Goal: Task Accomplishment & Management: Complete application form

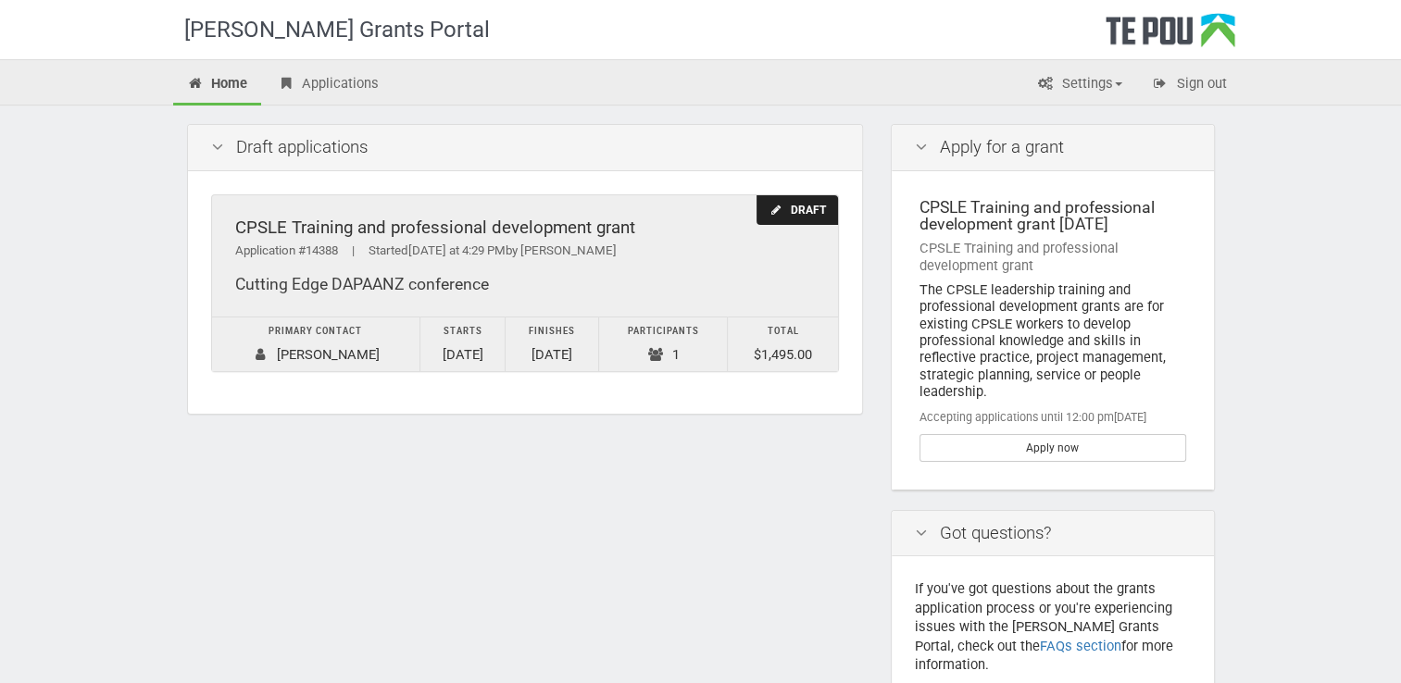
click at [809, 204] on div "Draft" at bounding box center [796, 210] width 81 height 31
click at [799, 202] on div "Draft" at bounding box center [796, 210] width 81 height 31
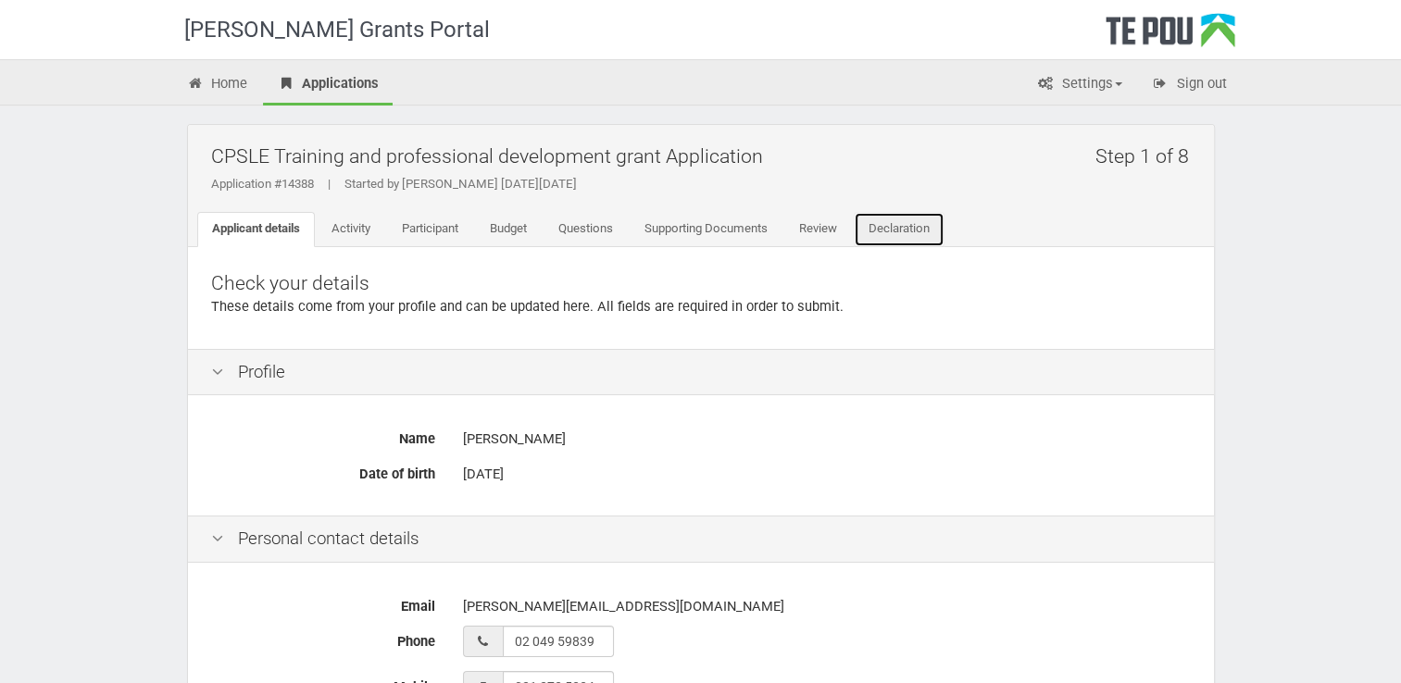
click at [907, 231] on link "Declaration" at bounding box center [899, 229] width 91 height 35
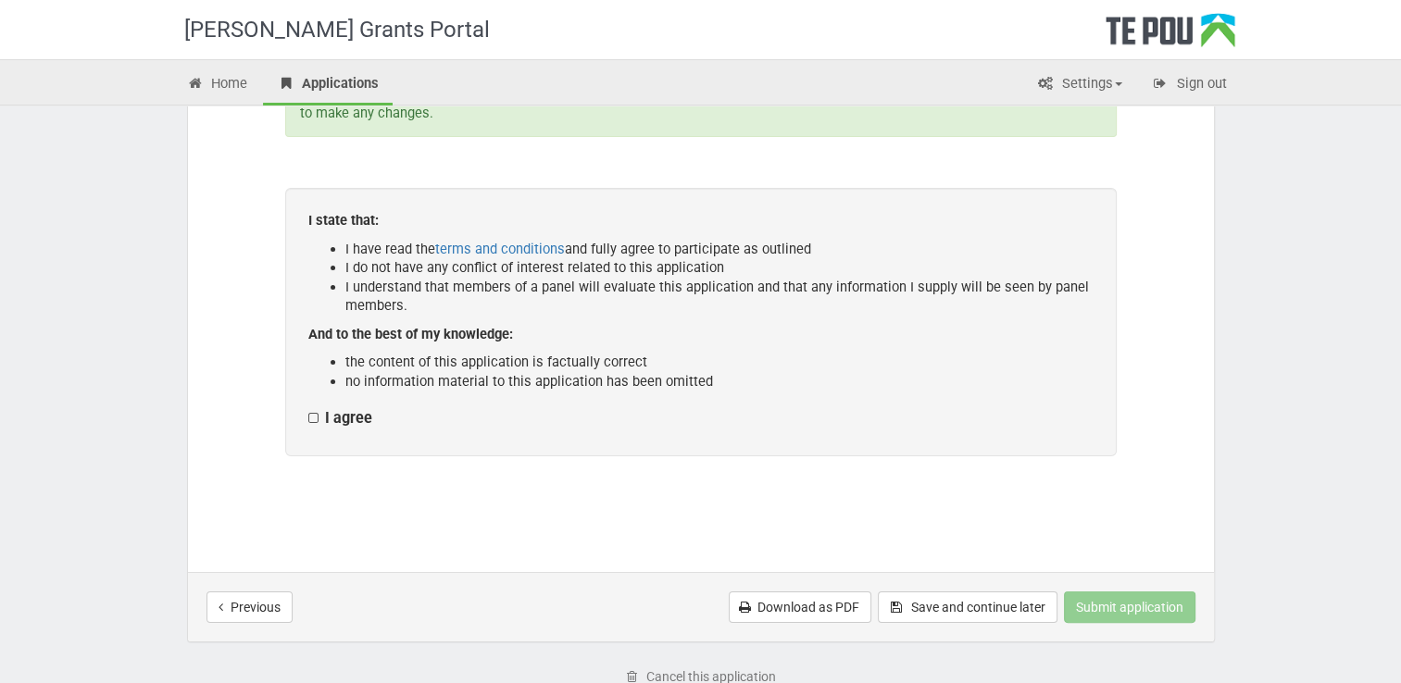
scroll to position [278, 0]
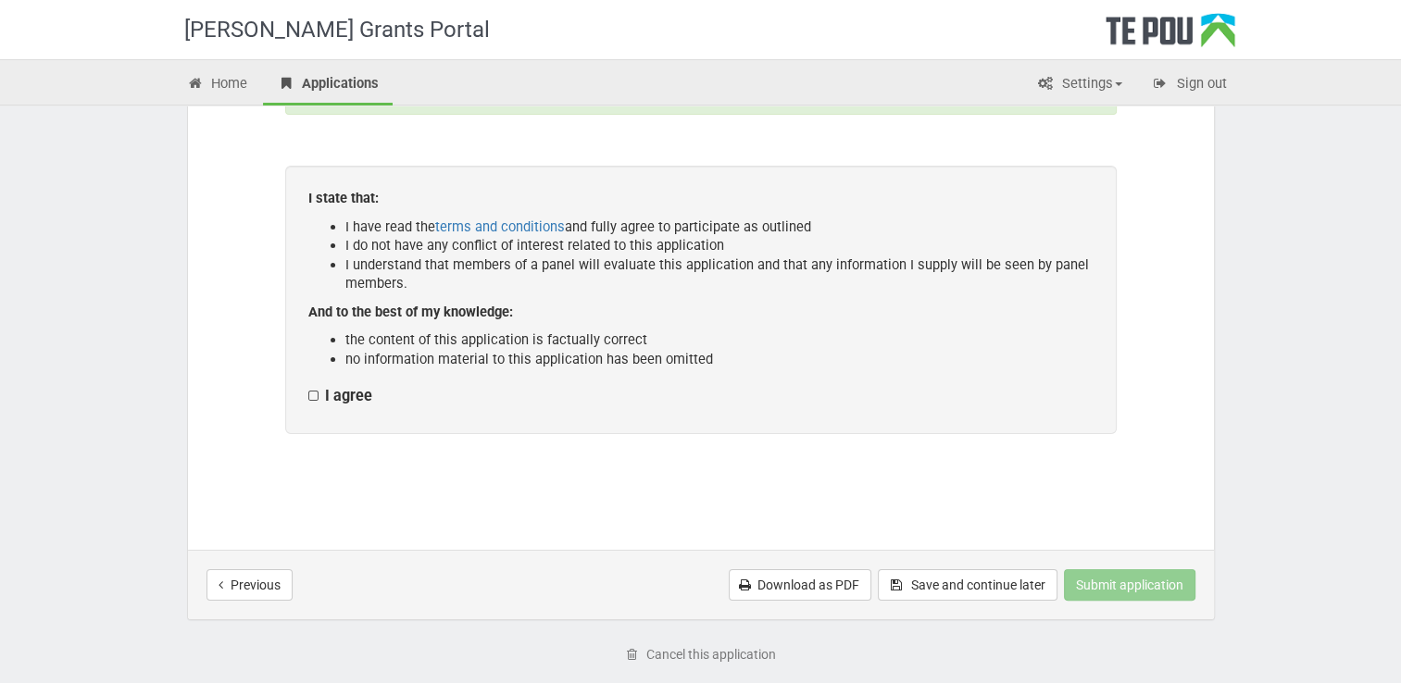
click at [311, 394] on label "I agree" at bounding box center [340, 396] width 64 height 19
click at [308, 387] on input "I agree" at bounding box center [307, 386] width 1 height 1
checkbox input "true"
click at [1136, 574] on button "Submit application" at bounding box center [1129, 584] width 131 height 31
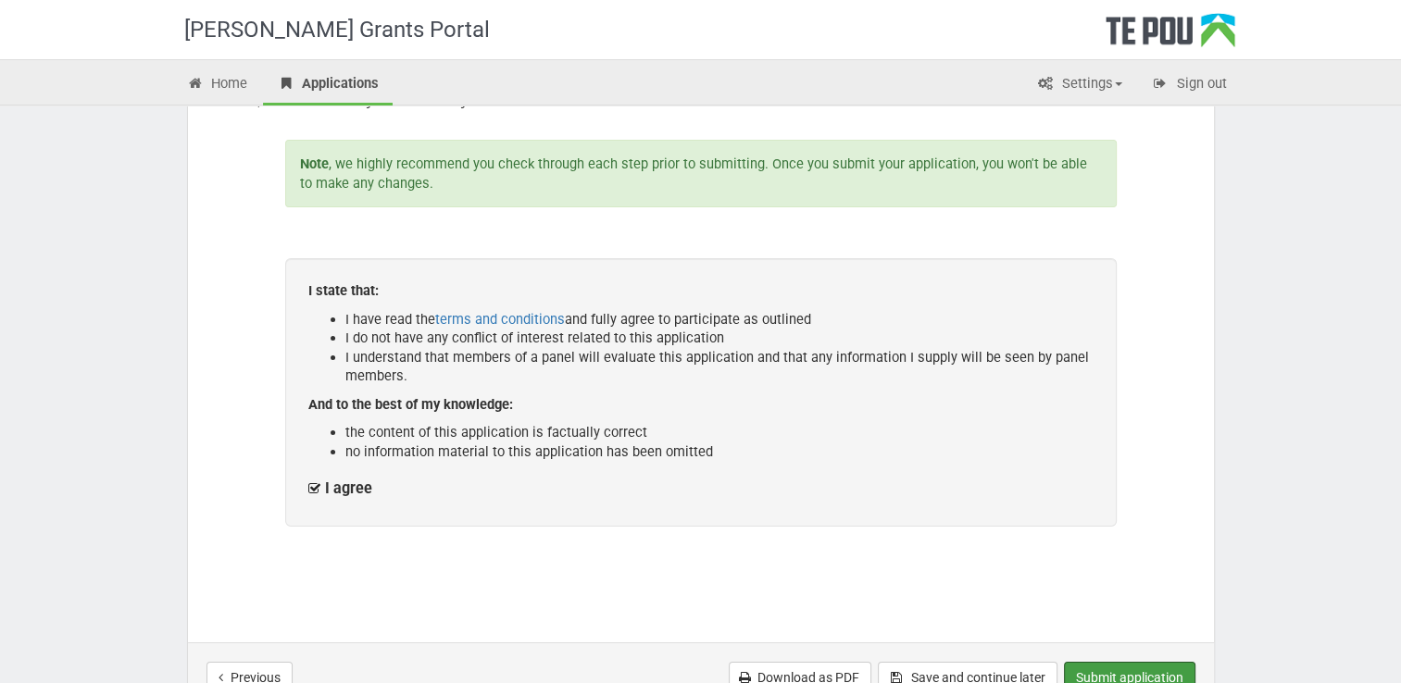
scroll to position [0, 0]
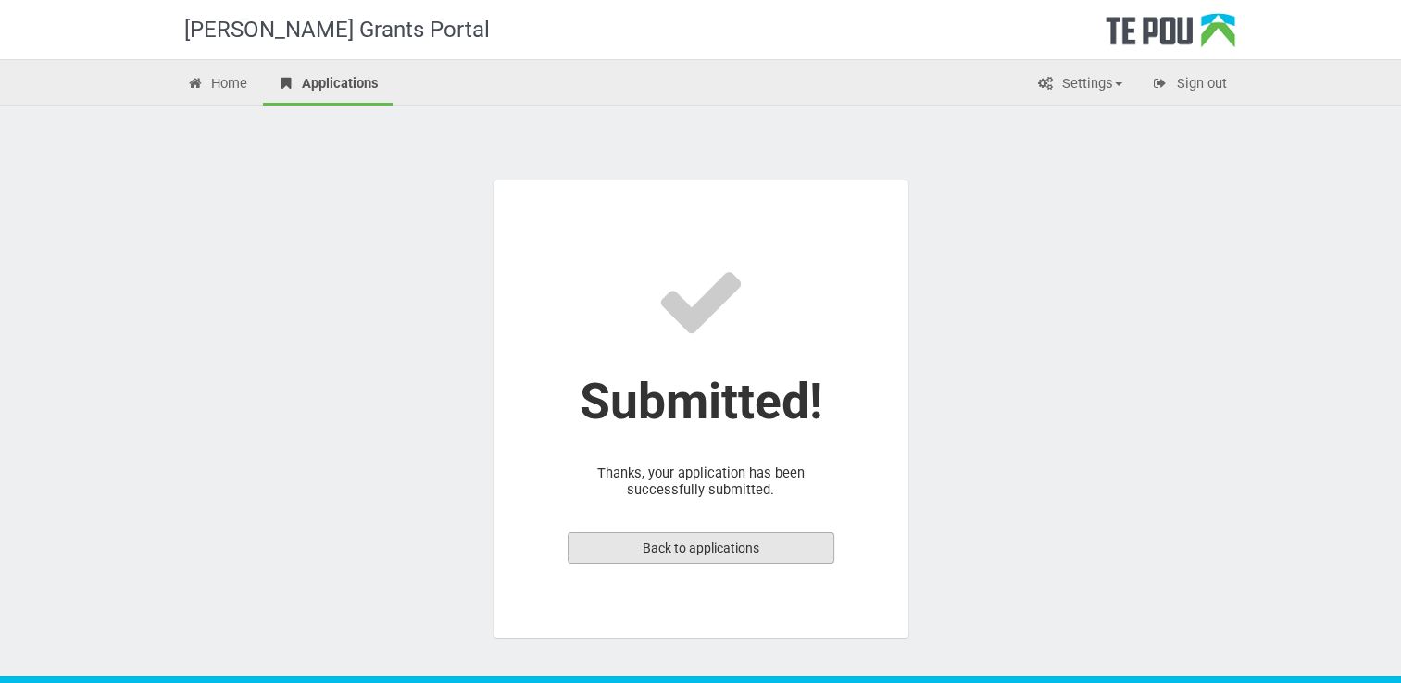
click at [728, 541] on link "Back to applications" at bounding box center [701, 547] width 267 height 31
